Goal: Task Accomplishment & Management: Manage account settings

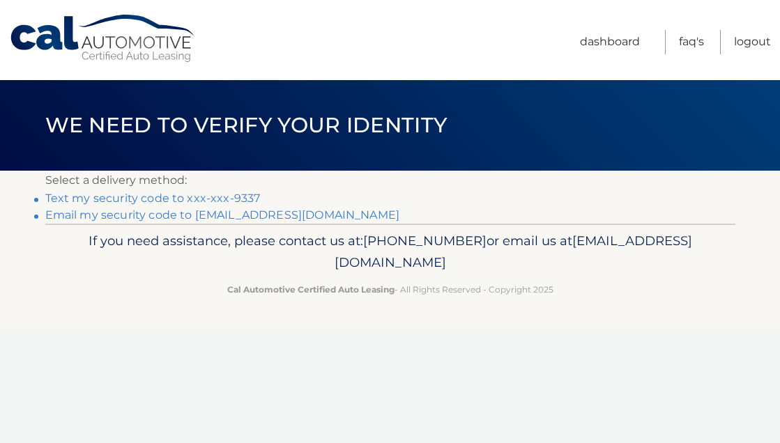
click at [169, 199] on link "Text my security code to xxx-xxx-9337" at bounding box center [152, 198] width 215 height 13
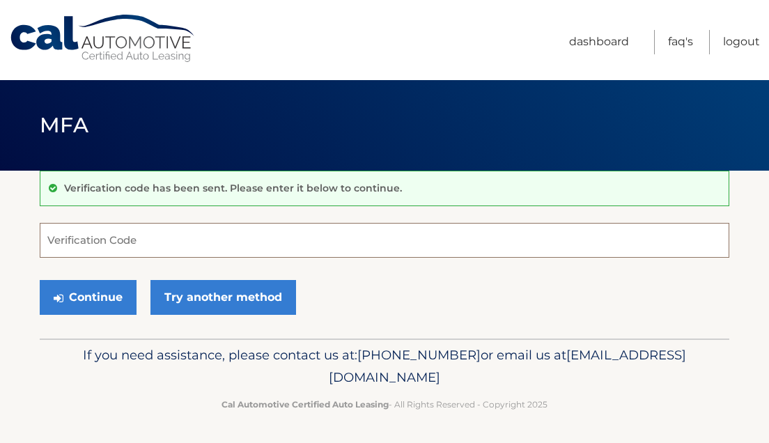
click at [150, 242] on input "Verification Code" at bounding box center [385, 240] width 690 height 35
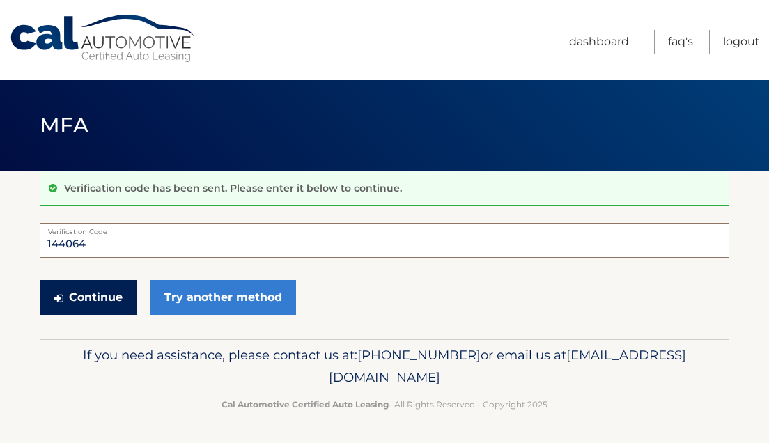
type input "144064"
click at [68, 305] on button "Continue" at bounding box center [88, 297] width 97 height 35
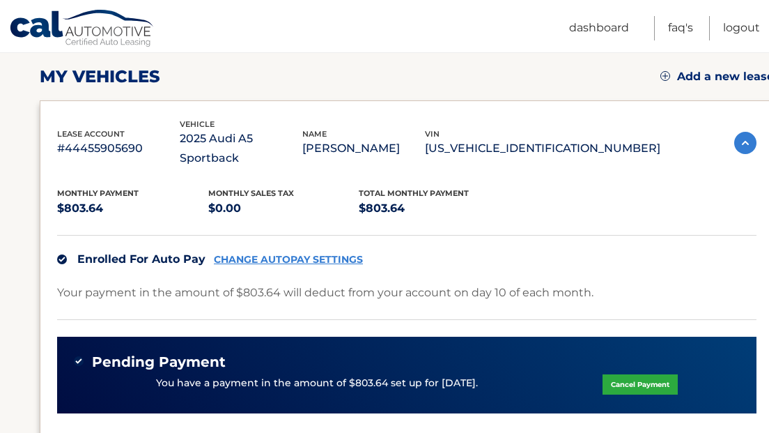
scroll to position [195, 0]
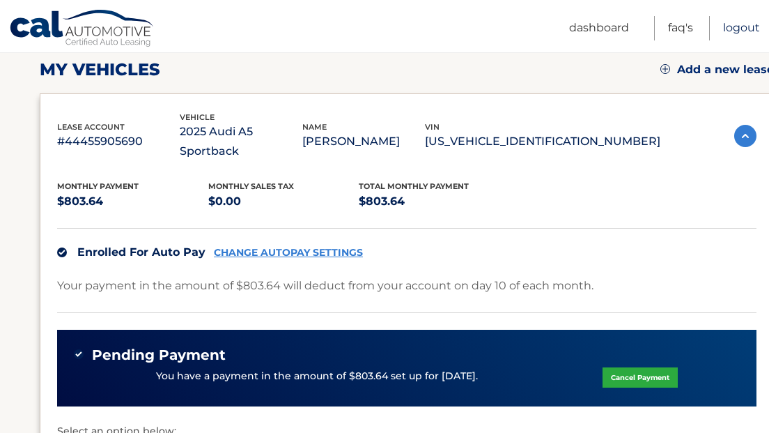
click at [739, 28] on link "Logout" at bounding box center [741, 28] width 37 height 24
